Goal: Task Accomplishment & Management: Manage account settings

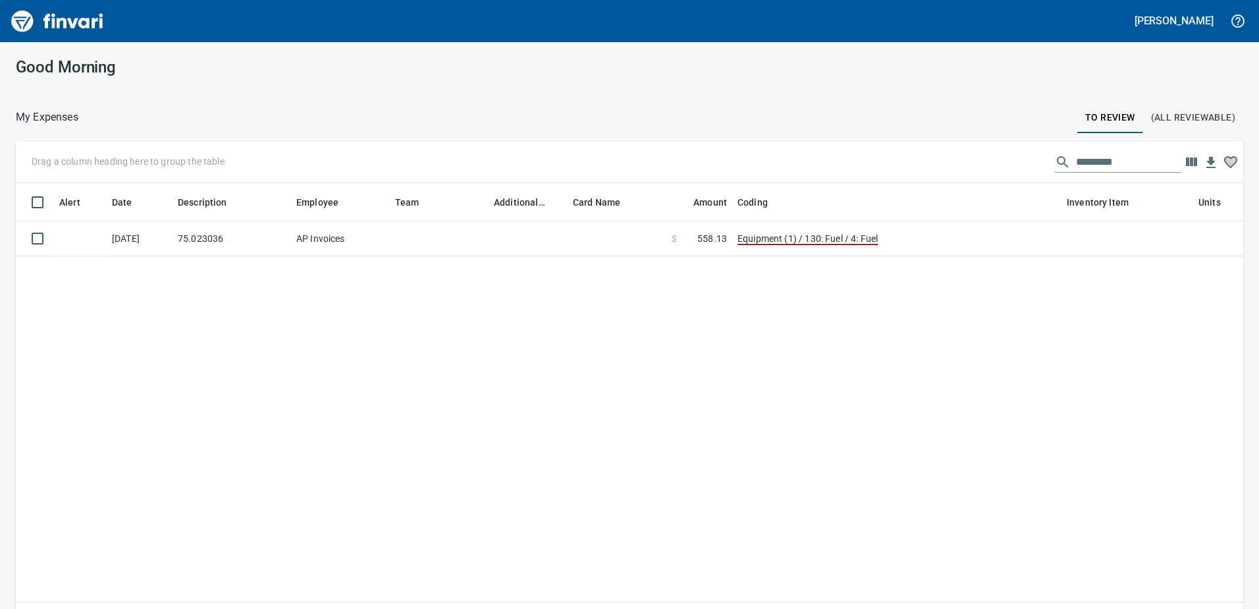
scroll to position [444, 1208]
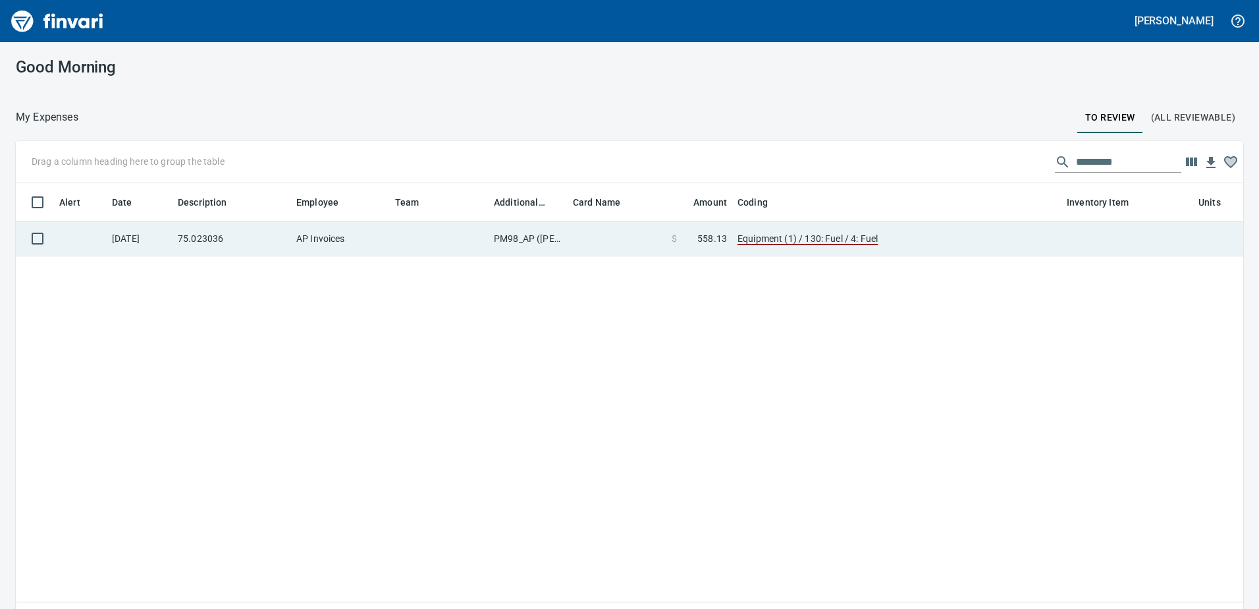
click at [516, 236] on td "PM98_AP ([PERSON_NAME], [PERSON_NAME])" at bounding box center [528, 238] width 79 height 35
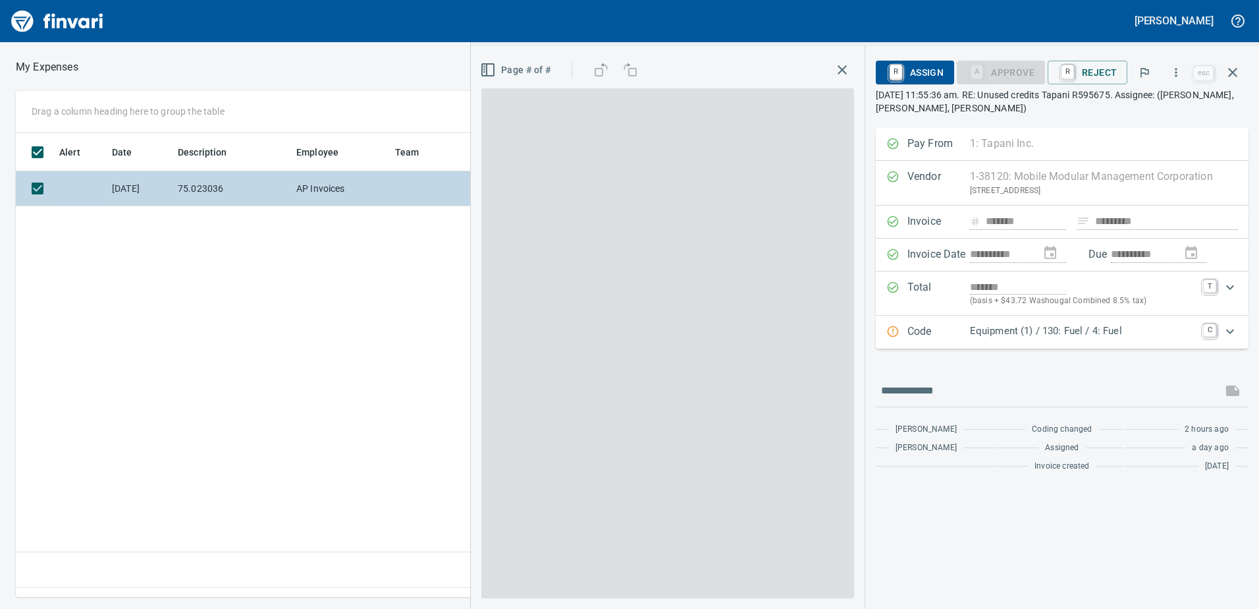
scroll to position [444, 888]
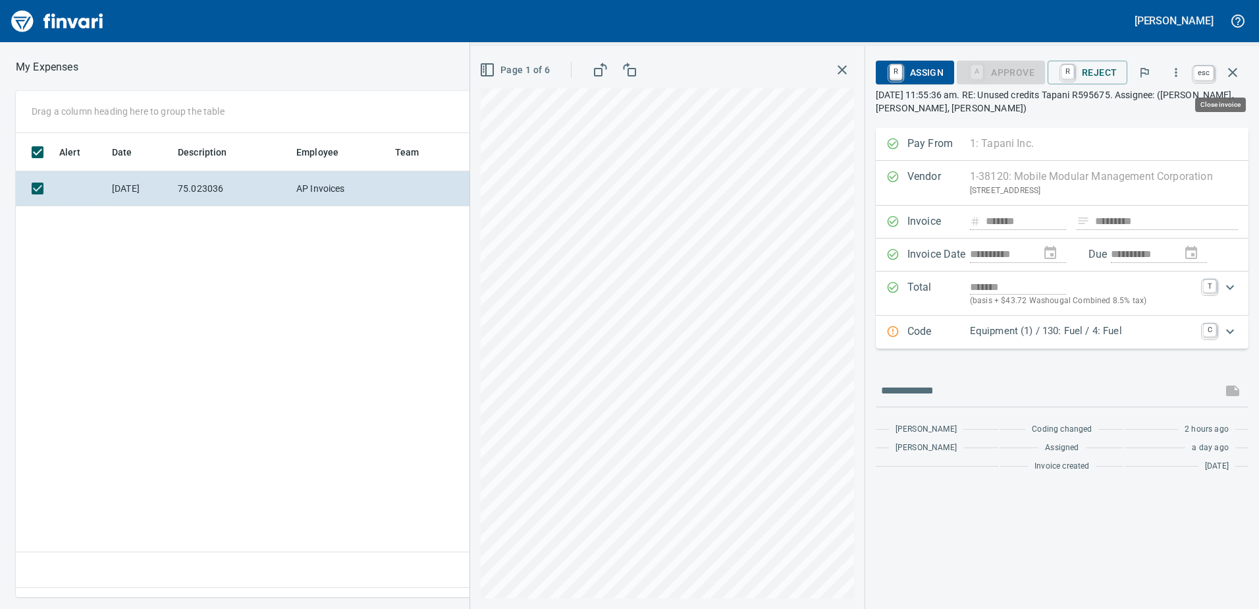
click at [1232, 68] on icon "button" at bounding box center [1233, 73] width 16 height 16
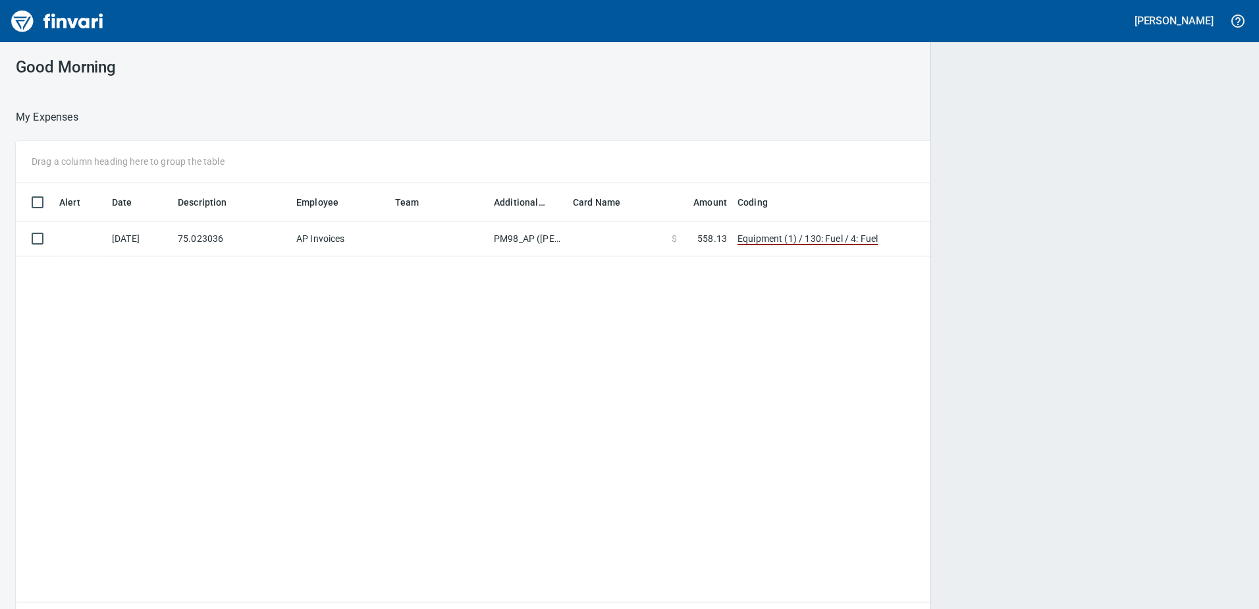
scroll to position [1, 1]
